Goal: Information Seeking & Learning: Find specific fact

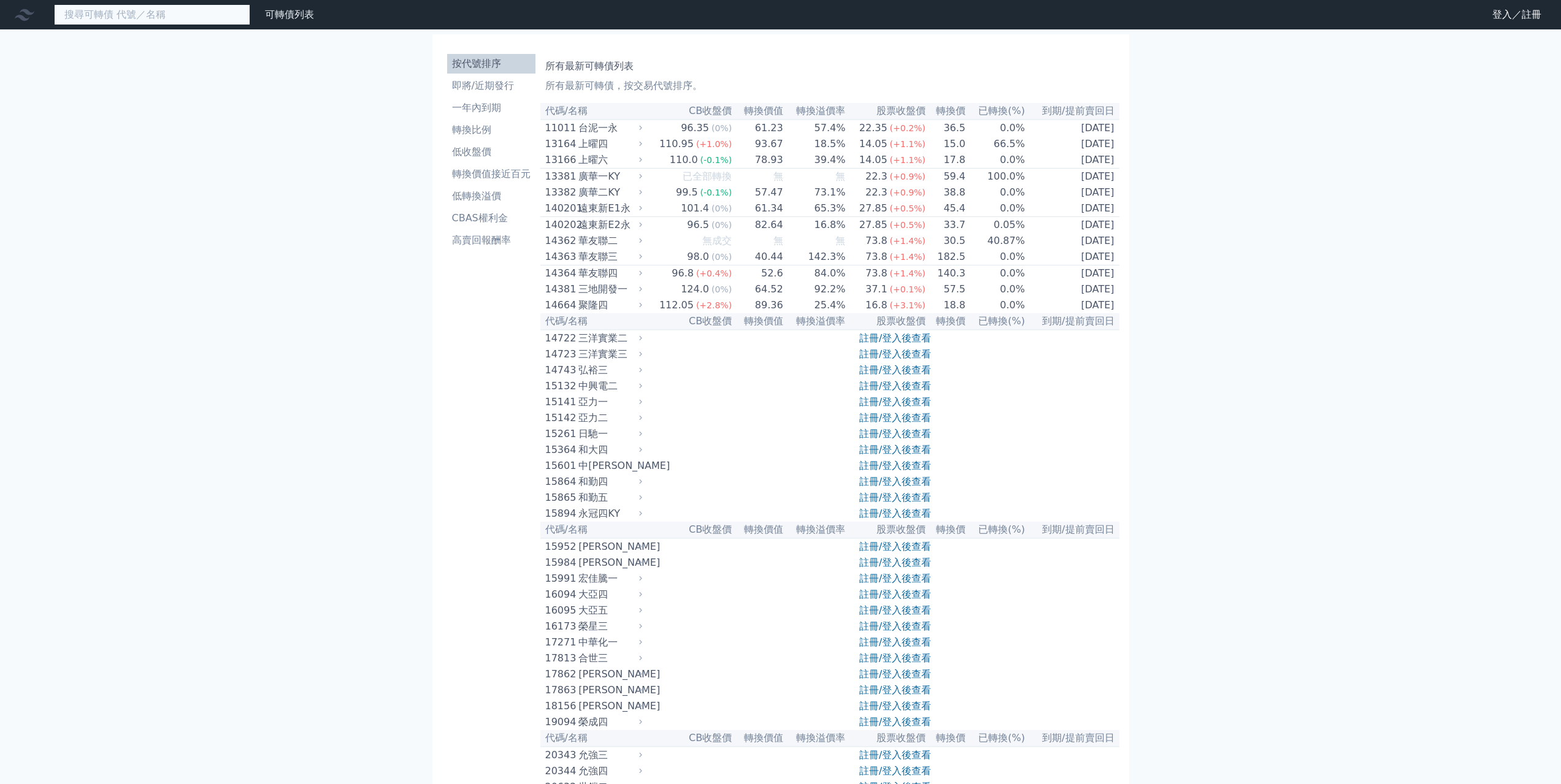
click at [149, 18] on input at bounding box center [152, 14] width 197 height 21
paste input "3450"
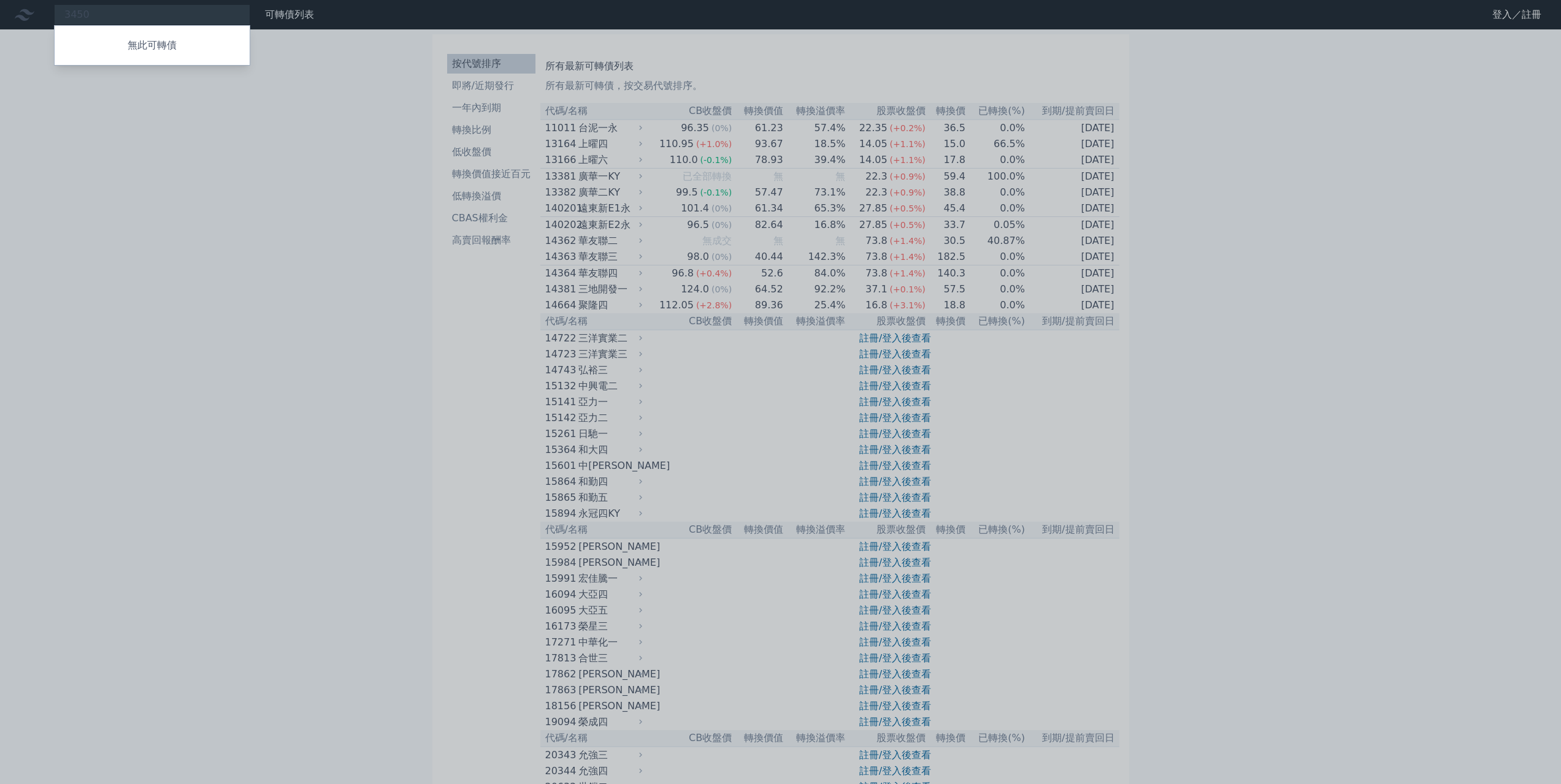
drag, startPoint x: 197, startPoint y: 15, endPoint x: 61, endPoint y: 4, distance: 136.4
click at [61, 4] on div at bounding box center [780, 392] width 1561 height 784
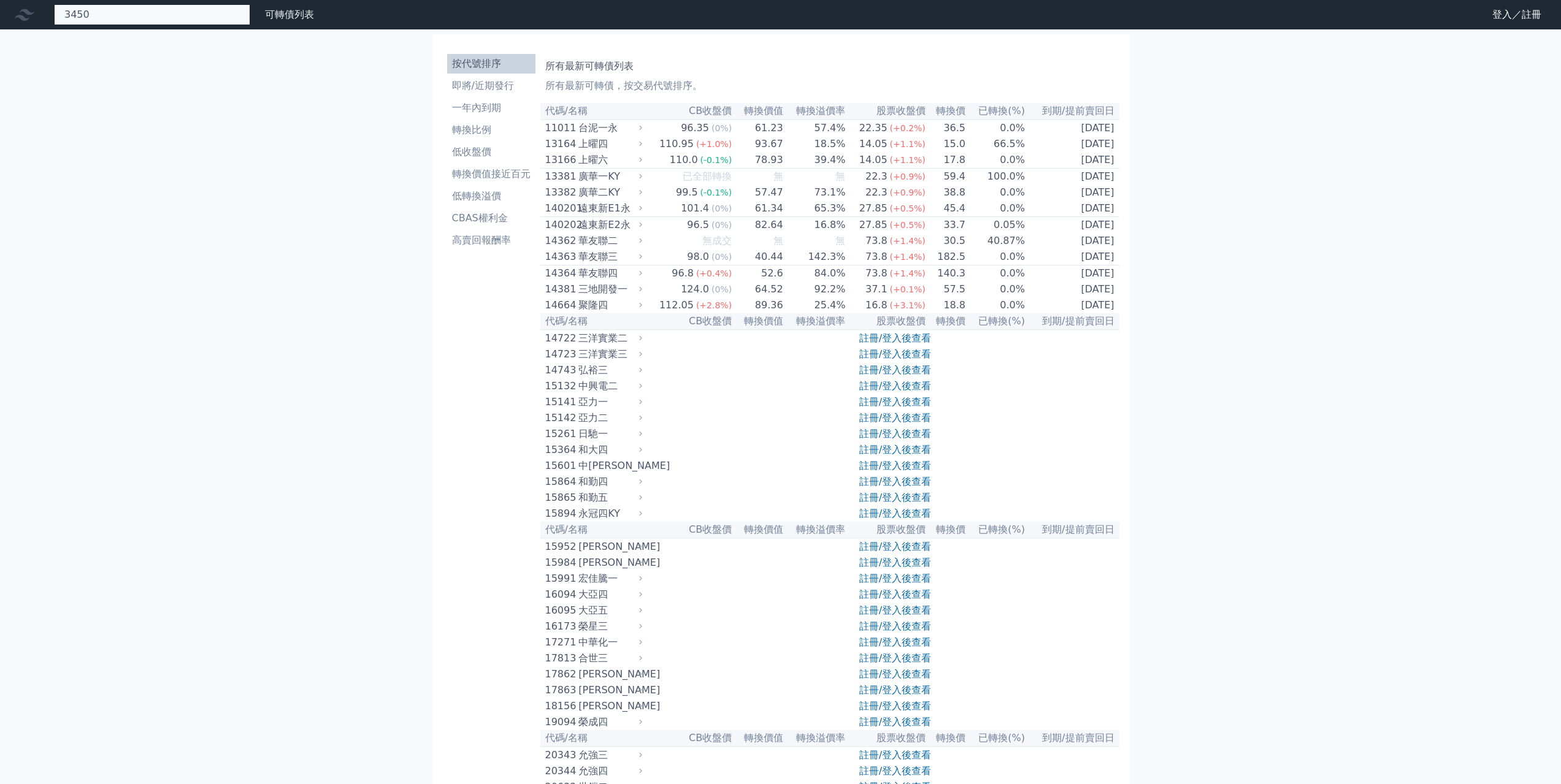
click at [131, 16] on div "3450 無此可轉債" at bounding box center [152, 14] width 197 height 21
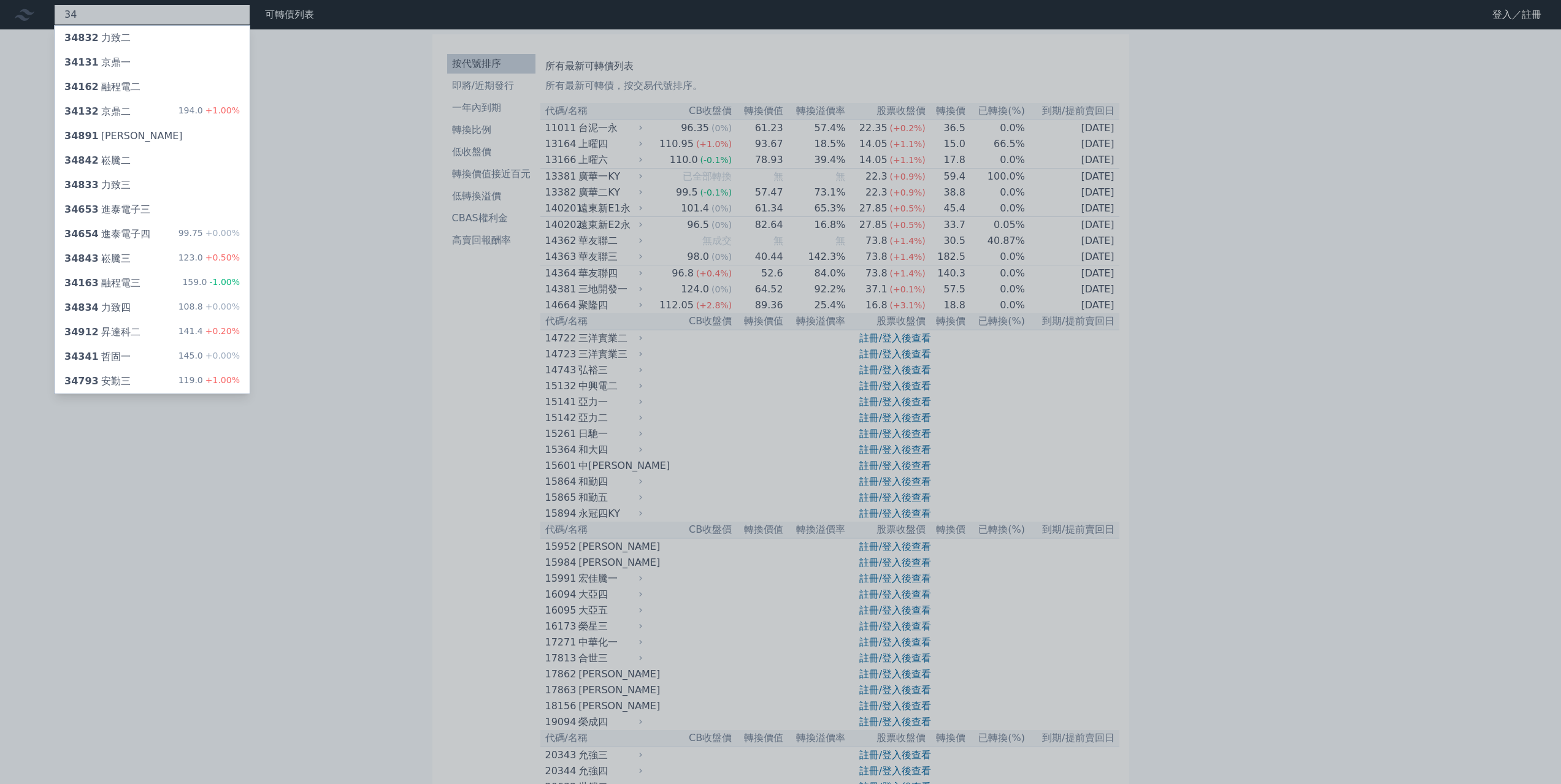
type input "3"
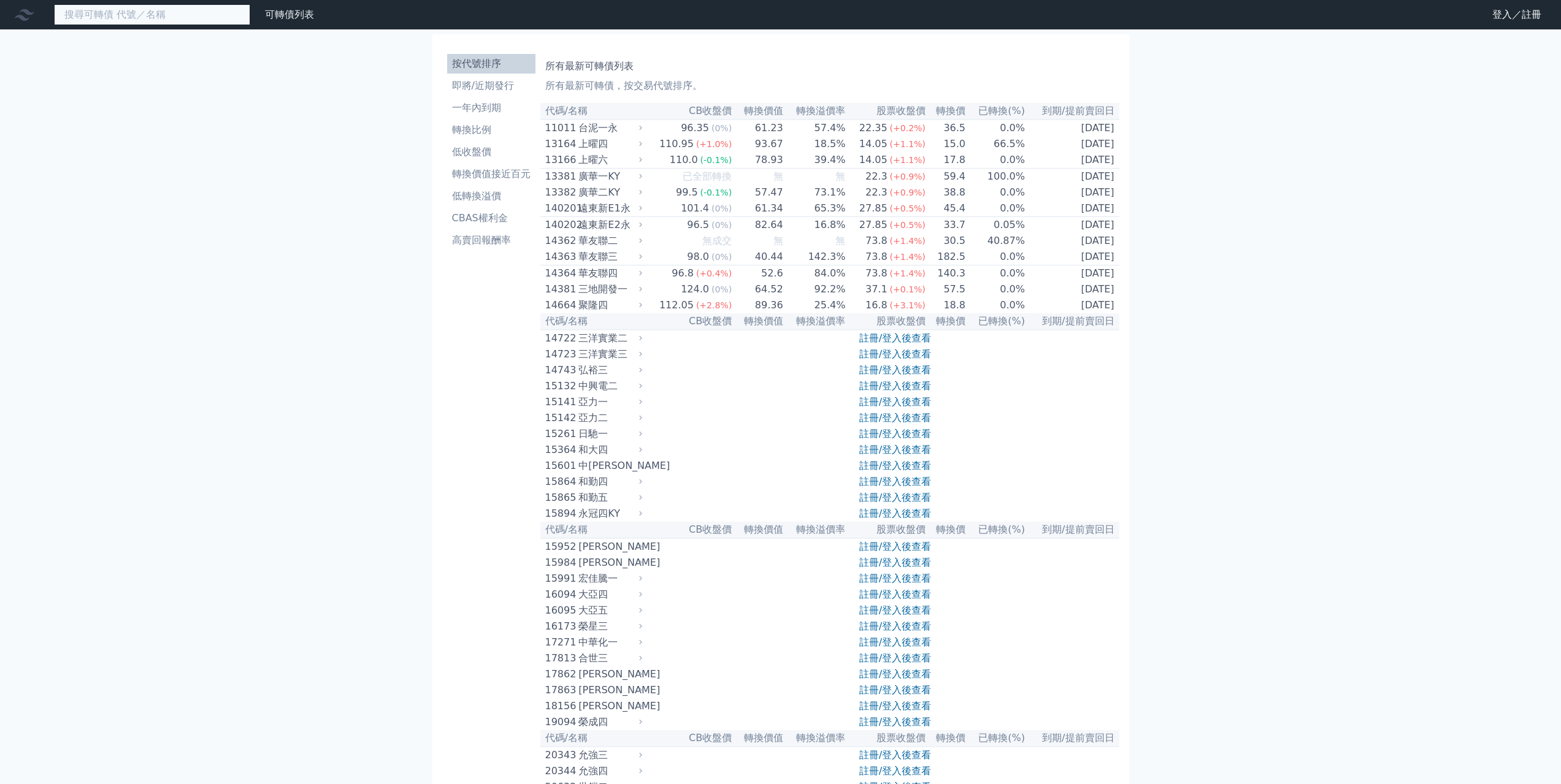
paste input "3163"
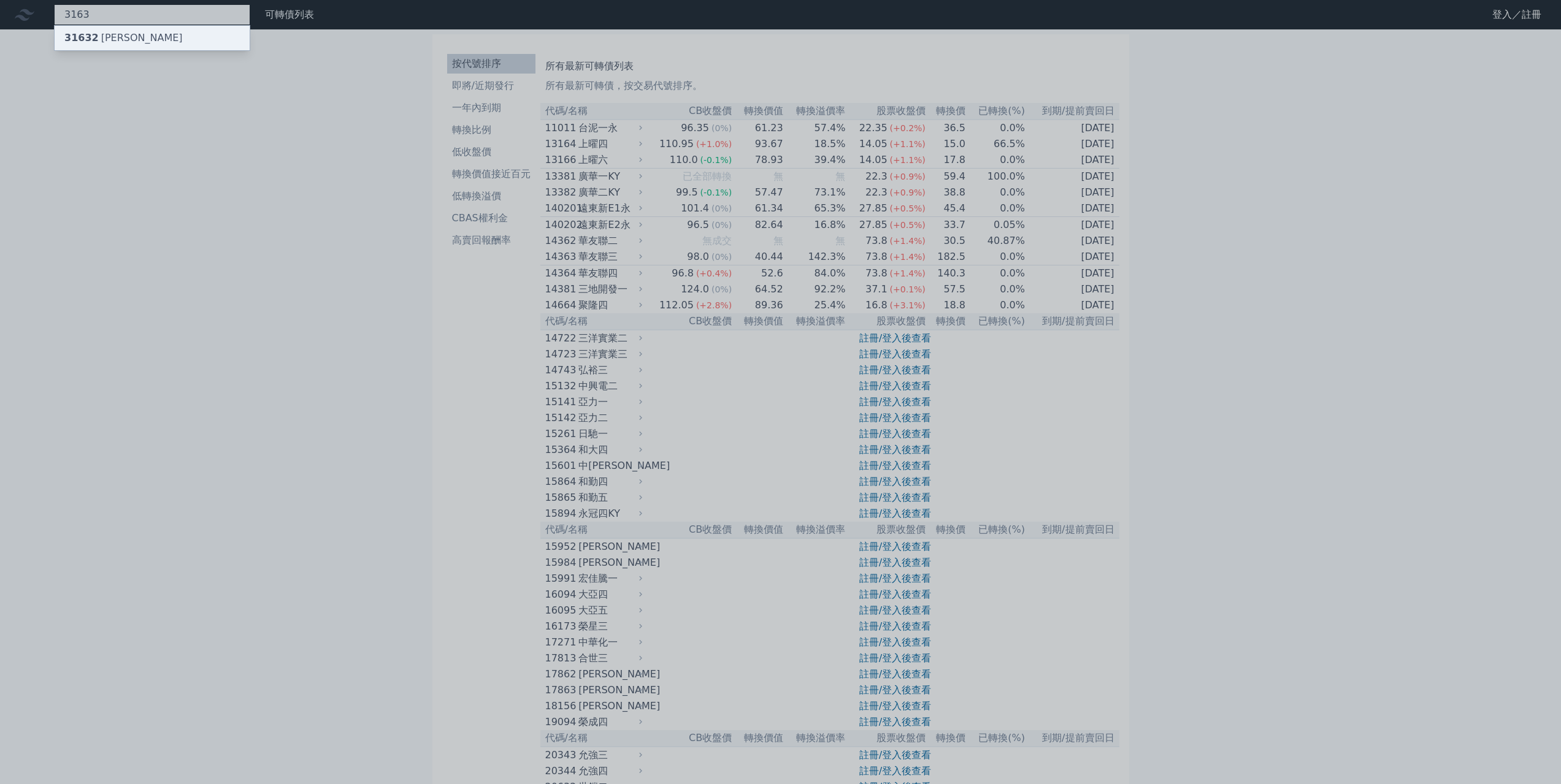
type input "3163"
click at [128, 31] on div "31632 [PERSON_NAME]" at bounding box center [123, 38] width 118 height 15
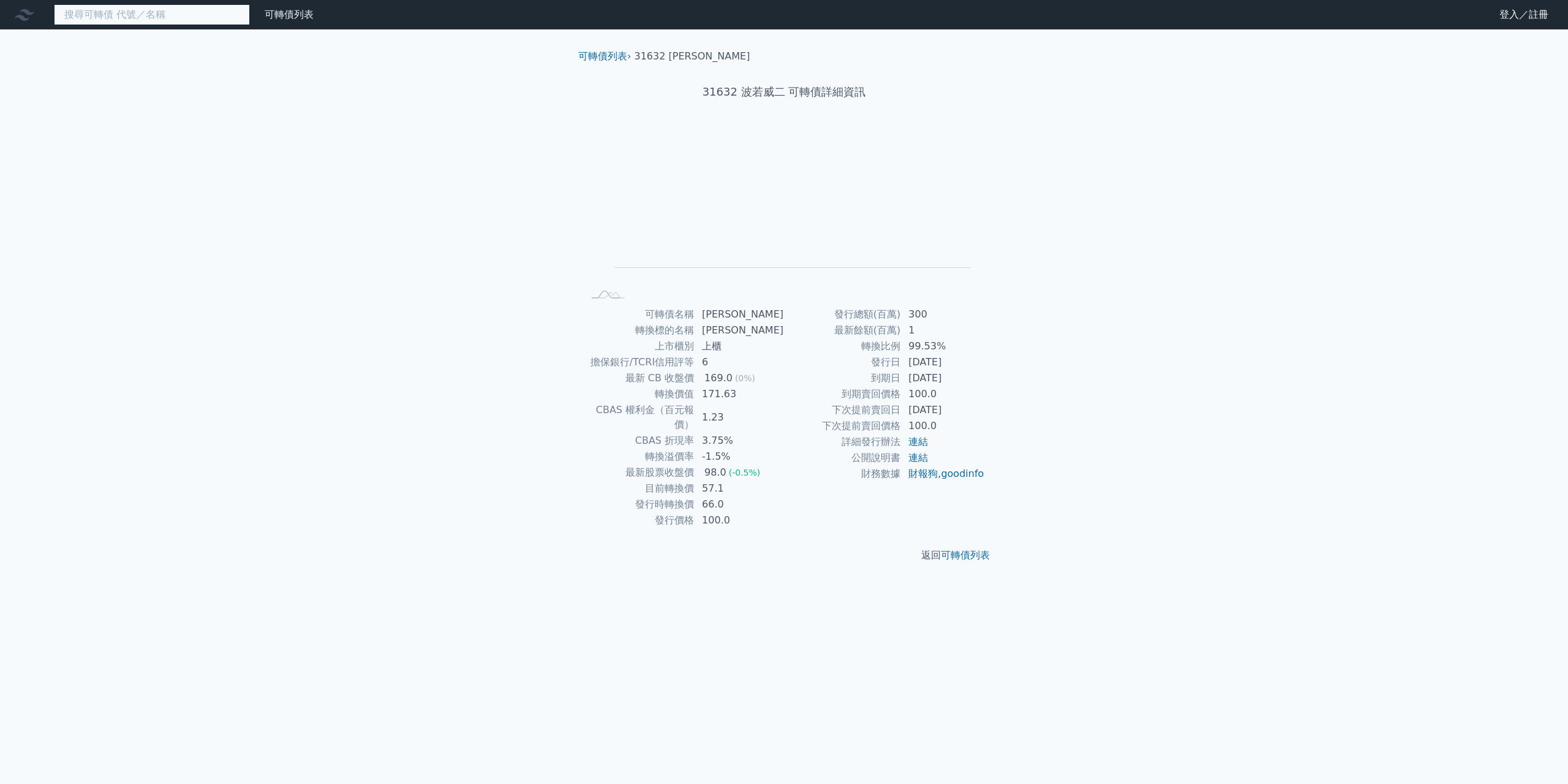
click at [228, 10] on input at bounding box center [152, 14] width 196 height 21
paste input "3363"
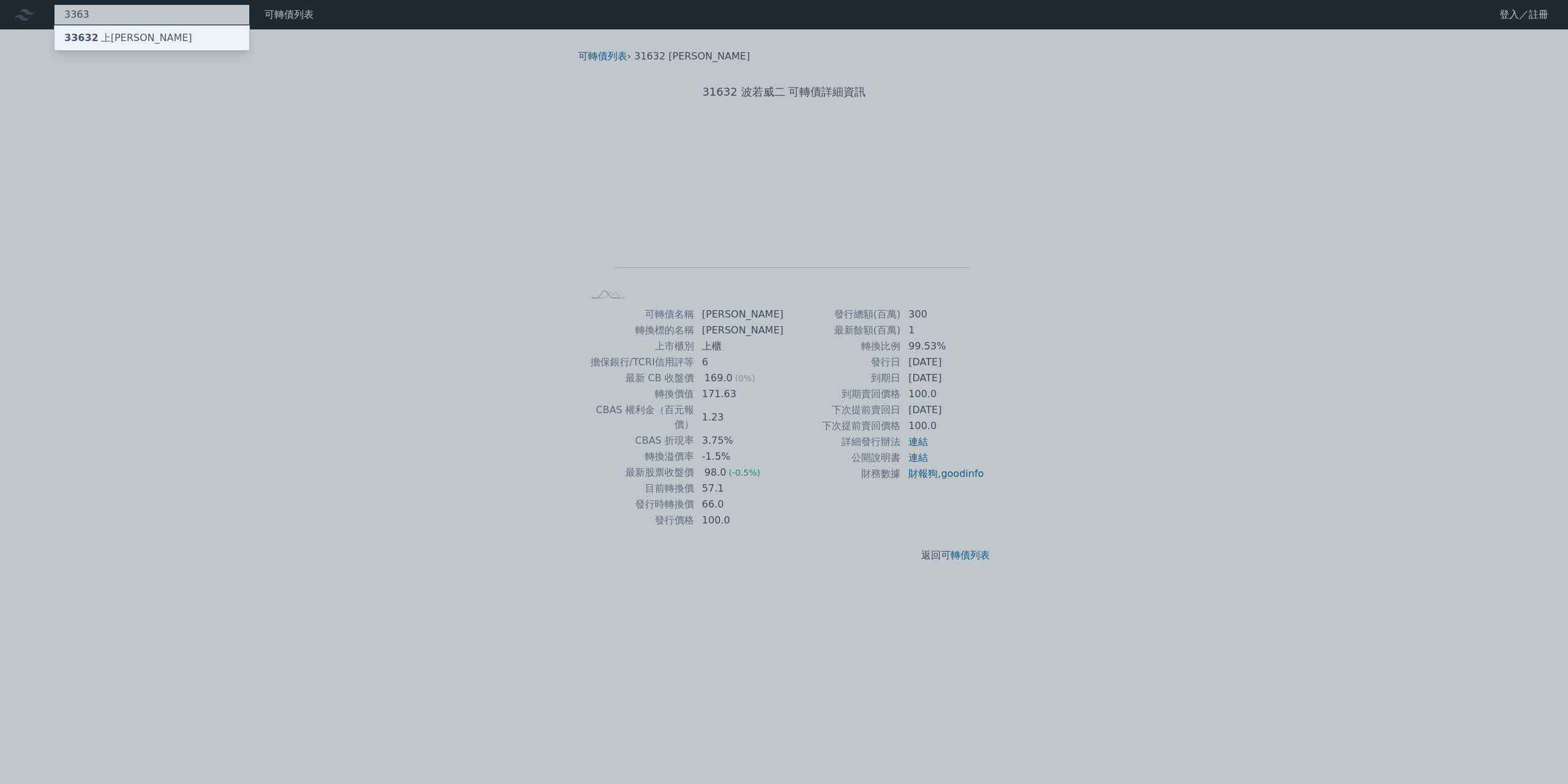
type input "3363"
click at [197, 29] on div "33632 上[PERSON_NAME]" at bounding box center [152, 38] width 195 height 25
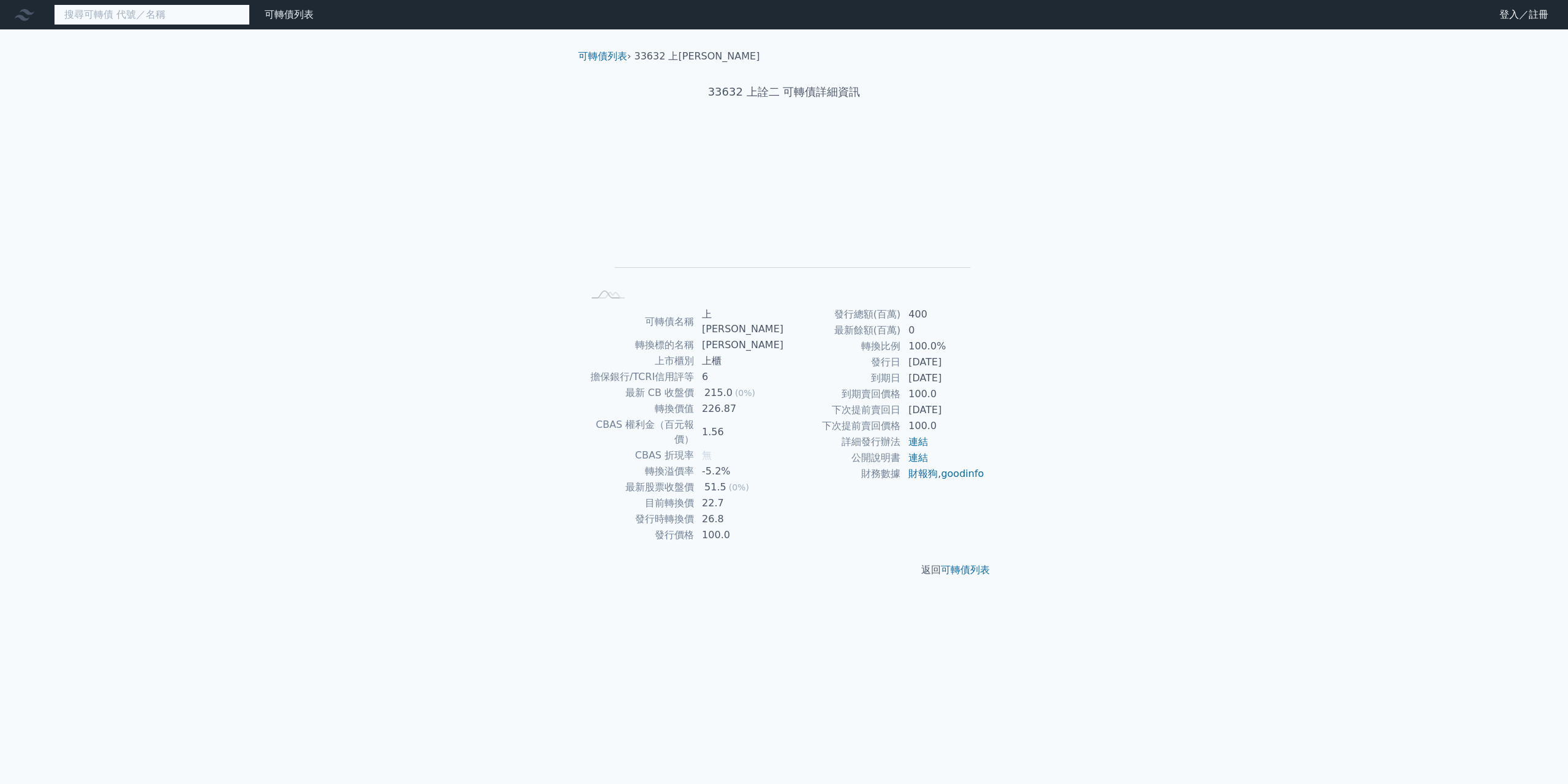
click at [154, 19] on input at bounding box center [152, 14] width 196 height 21
paste input "4979"
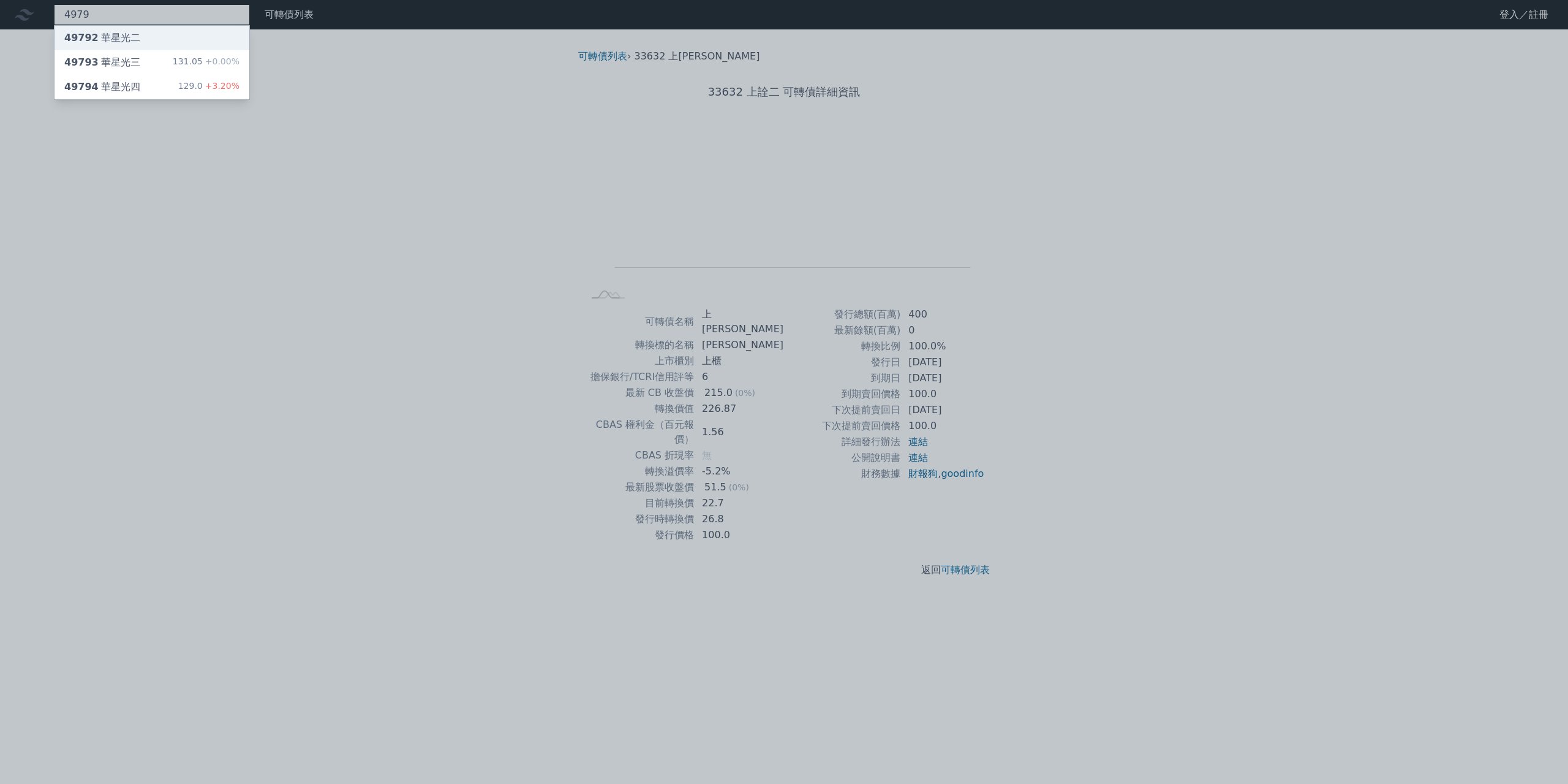
type input "4979"
click at [144, 44] on div "49792 華星光二" at bounding box center [152, 38] width 195 height 25
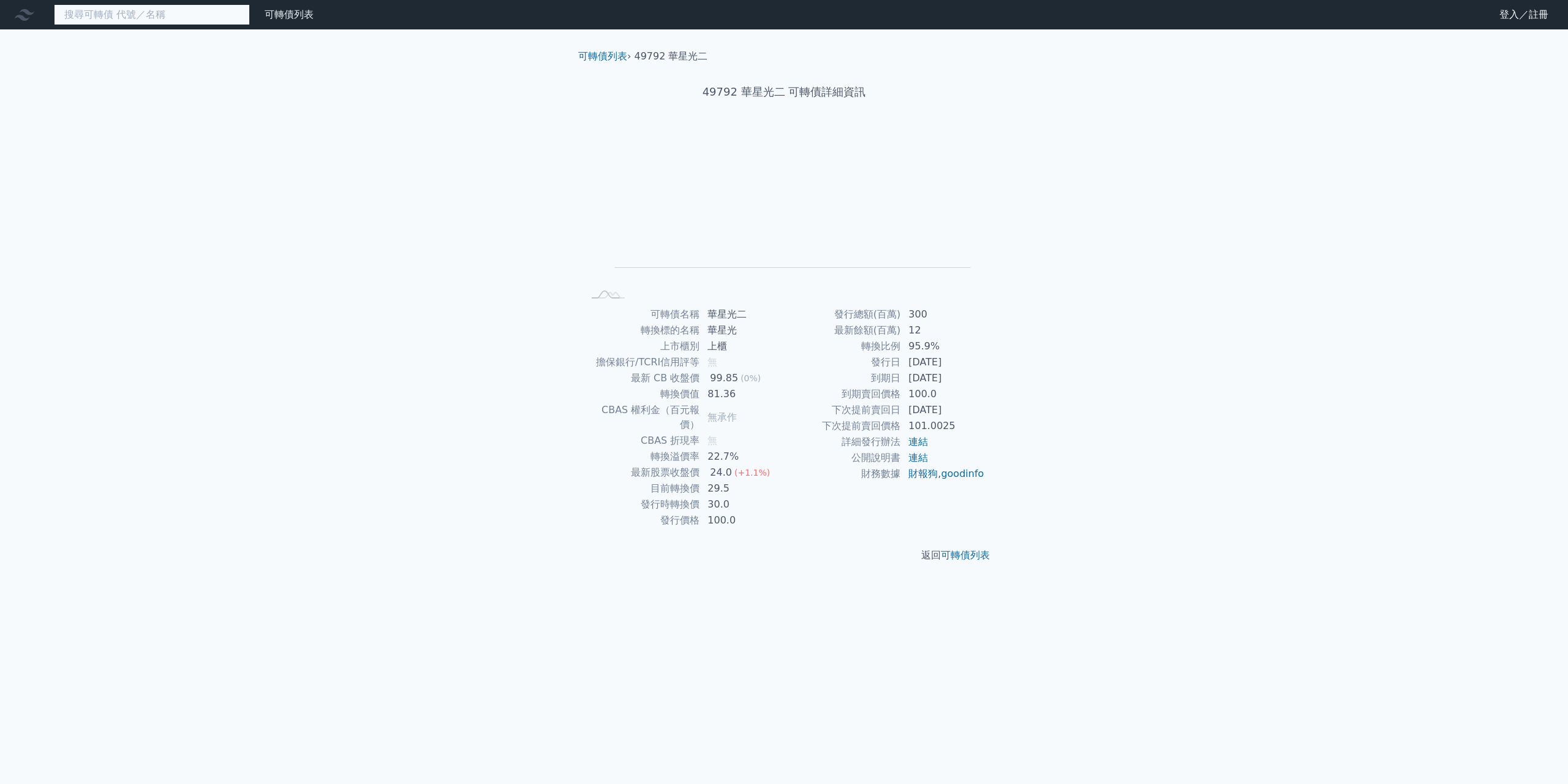
click at [144, 18] on input at bounding box center [152, 14] width 196 height 21
paste input "4979"
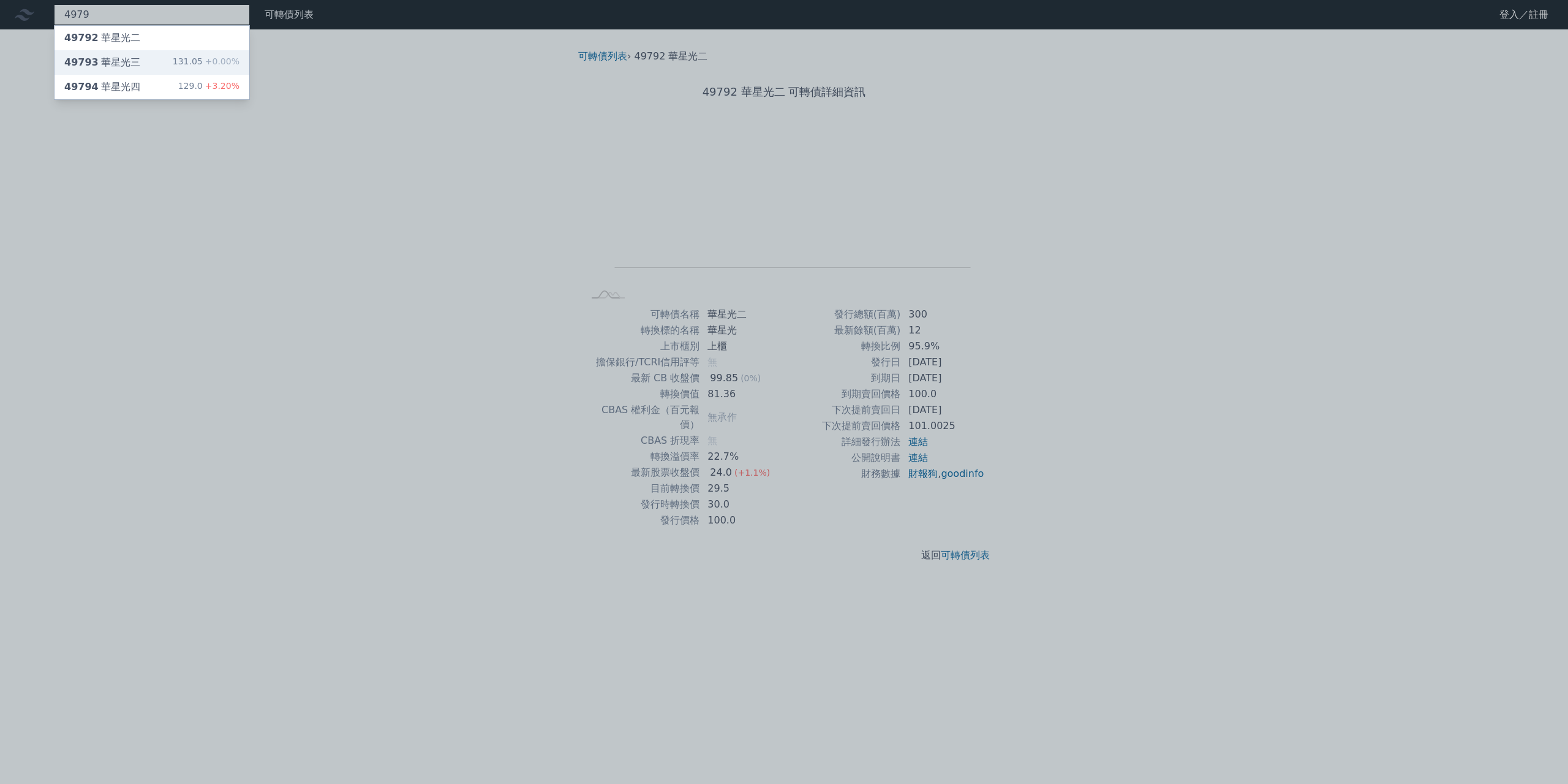
type input "4979"
click at [130, 53] on div "49793 華星光三 131.05 +0.00%" at bounding box center [152, 62] width 195 height 25
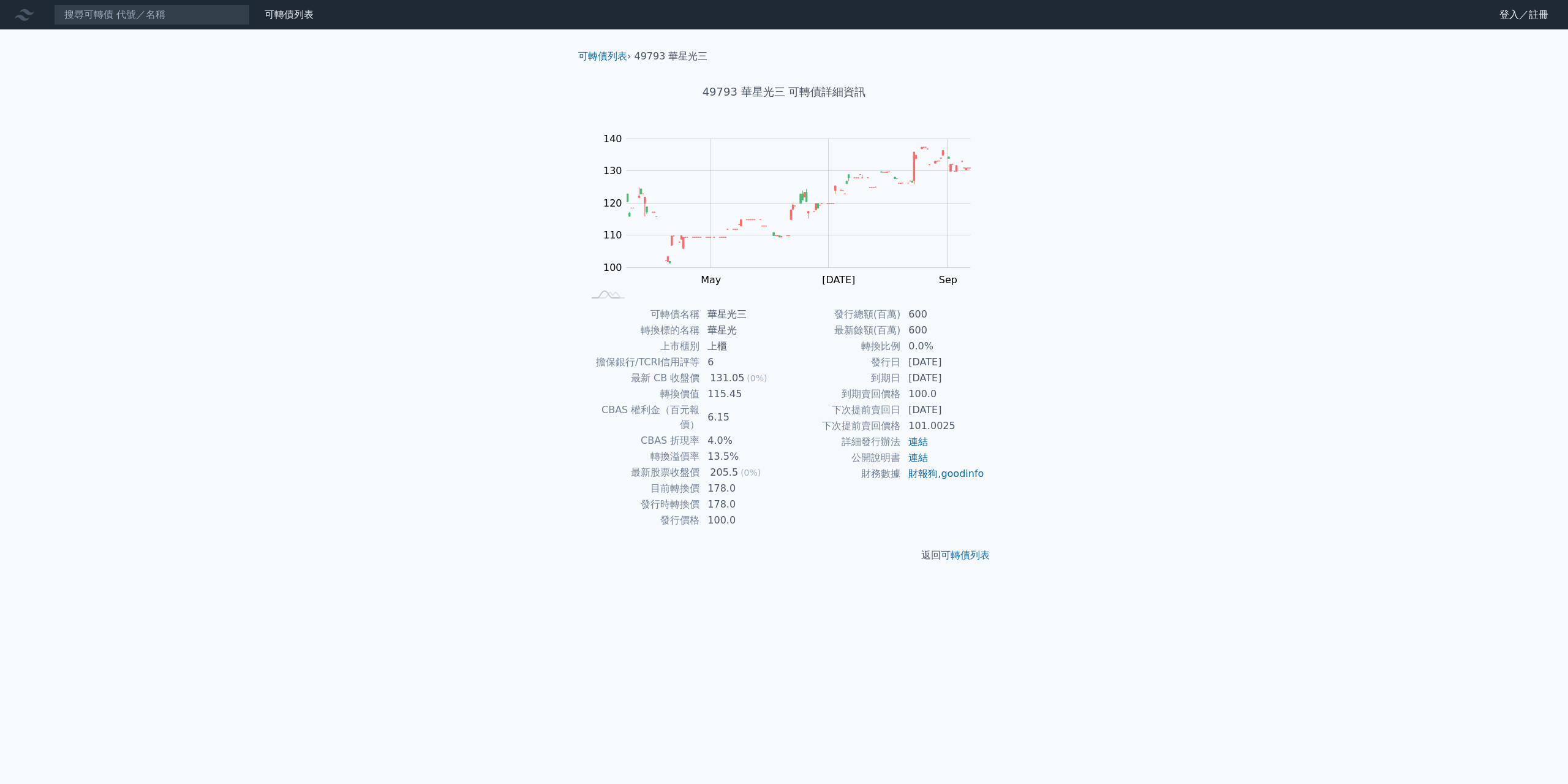
click at [210, 25] on nav "可轉債列表 財務數據 可轉債列表 財務數據 登入／註冊 登入／註冊" at bounding box center [784, 14] width 1568 height 29
click at [203, 17] on input at bounding box center [152, 14] width 196 height 21
paste input "4979"
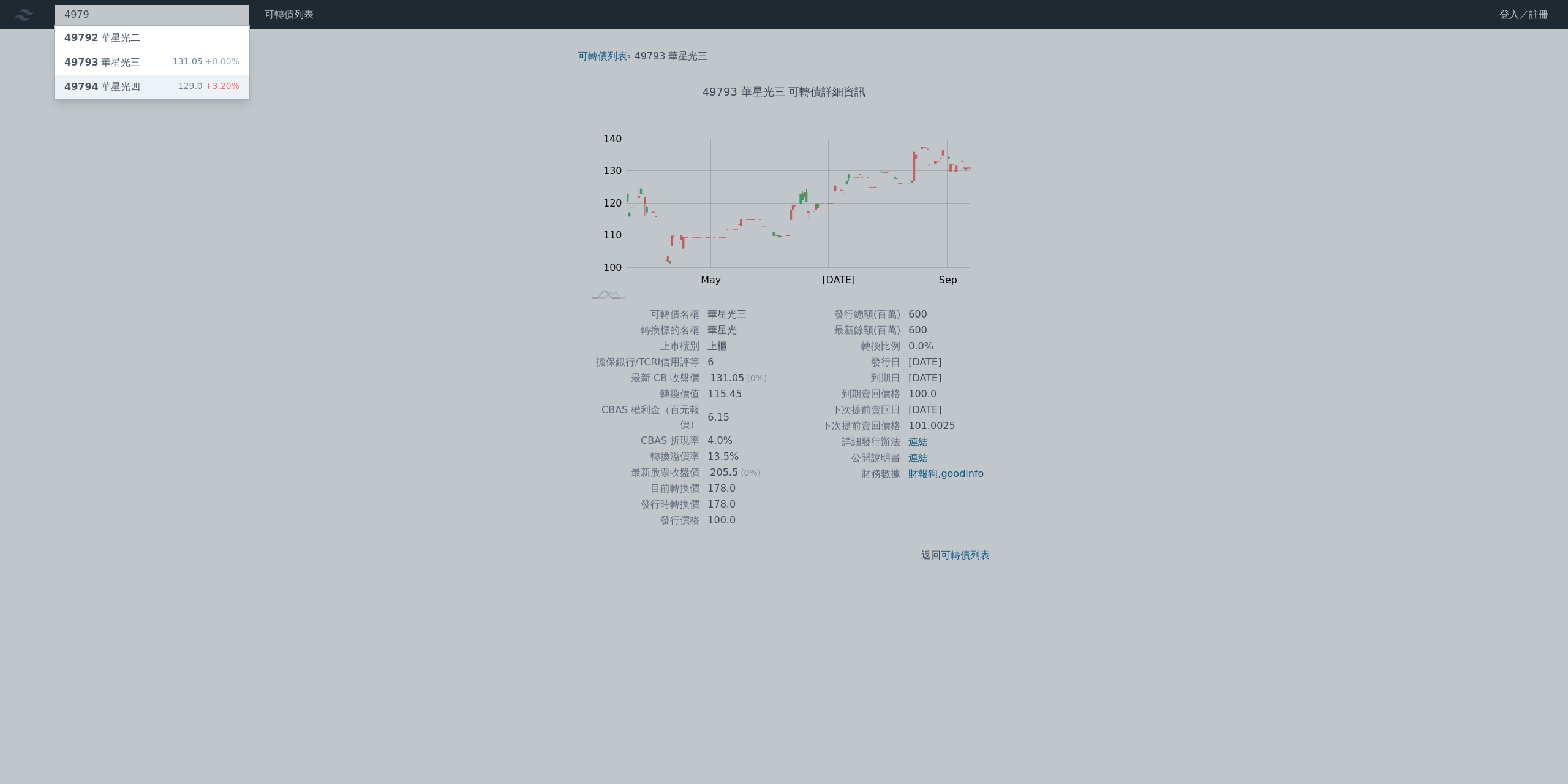
type input "4979"
click at [146, 90] on div "49794 華星光四 129.0 +3.20%" at bounding box center [152, 86] width 195 height 25
